Goal: Use online tool/utility: Utilize a website feature to perform a specific function

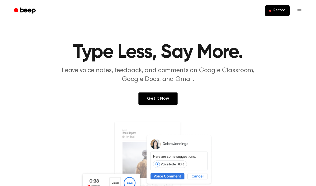
click at [280, 11] on span "Record" at bounding box center [279, 10] width 12 height 5
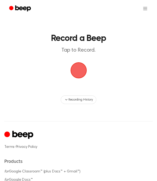
click at [77, 72] on span "button" at bounding box center [78, 70] width 15 height 15
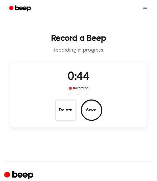
click at [65, 116] on button "Delete" at bounding box center [65, 110] width 21 height 21
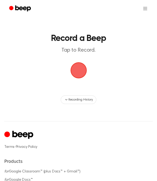
click at [80, 69] on span "button" at bounding box center [78, 70] width 15 height 15
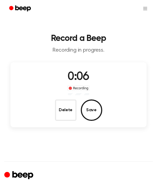
click at [67, 115] on button "Delete" at bounding box center [65, 110] width 21 height 21
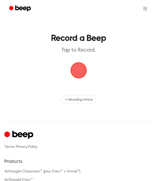
click at [84, 67] on span "button" at bounding box center [78, 70] width 15 height 15
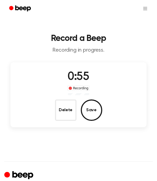
click at [69, 113] on button "Delete" at bounding box center [65, 110] width 21 height 21
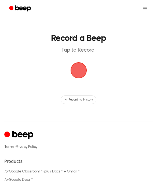
click at [74, 75] on span "button" at bounding box center [78, 70] width 15 height 15
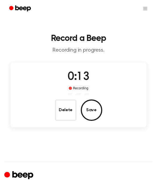
click at [64, 111] on button "Delete" at bounding box center [65, 110] width 21 height 21
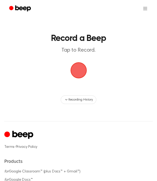
click at [78, 68] on span "button" at bounding box center [78, 70] width 15 height 15
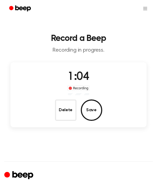
click at [93, 113] on button "Save" at bounding box center [91, 110] width 21 height 21
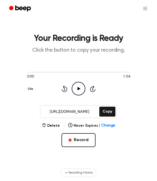
click at [106, 112] on button "Copy" at bounding box center [107, 112] width 16 height 10
click at [72, 145] on button "Record" at bounding box center [78, 140] width 34 height 14
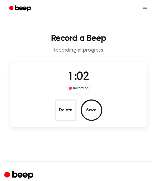
scroll to position [0, 0]
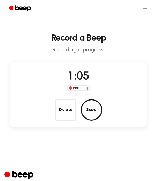
click at [93, 112] on button "Save" at bounding box center [91, 109] width 21 height 21
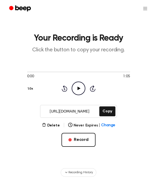
click at [109, 112] on button "Copy" at bounding box center [107, 112] width 16 height 10
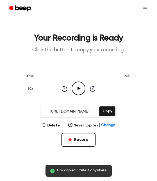
click at [78, 85] on icon "Play Audio" at bounding box center [78, 89] width 14 height 14
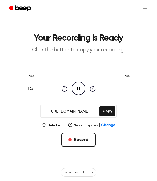
click at [106, 111] on button "Copy" at bounding box center [107, 112] width 16 height 10
